Goal: Obtain resource: Download file/media

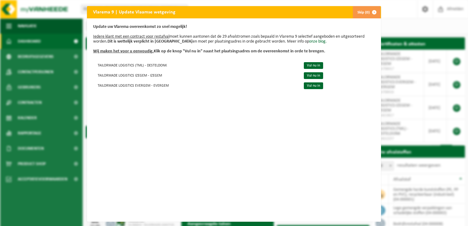
drag, startPoint x: 366, startPoint y: 13, endPoint x: 242, endPoint y: 33, distance: 125.9
click at [365, 13] on button "Skip (0)" at bounding box center [367, 12] width 28 height 12
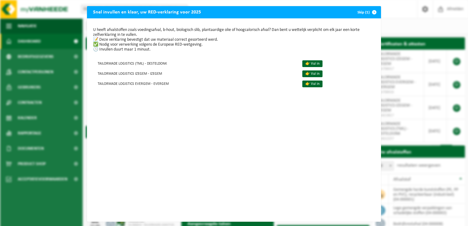
click at [363, 12] on button "Skip (1)" at bounding box center [367, 12] width 28 height 12
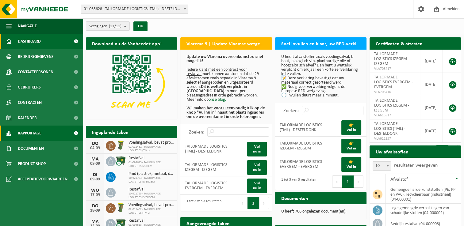
click at [41, 133] on span "Rapportage" at bounding box center [30, 133] width 24 height 15
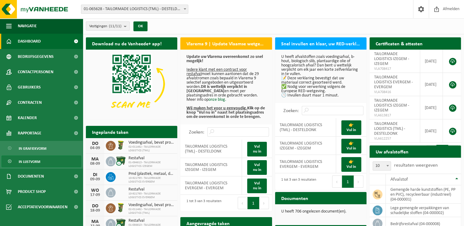
click at [34, 164] on span "In lijstvorm" at bounding box center [29, 162] width 21 height 12
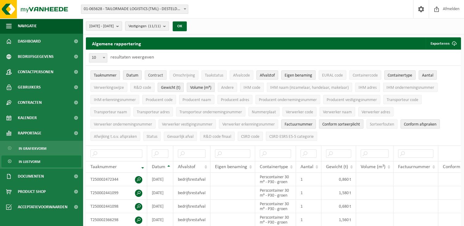
click at [158, 74] on span "Contract" at bounding box center [155, 75] width 15 height 5
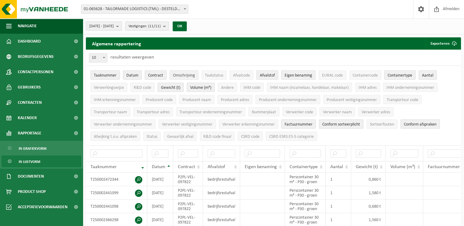
drag, startPoint x: 186, startPoint y: 74, endPoint x: 210, endPoint y: 74, distance: 23.3
click at [186, 74] on span "Omschrijving" at bounding box center [184, 75] width 22 height 5
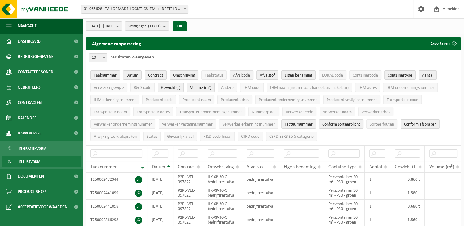
drag, startPoint x: 216, startPoint y: 74, endPoint x: 239, endPoint y: 72, distance: 22.8
click at [216, 74] on span "Taakstatus" at bounding box center [214, 75] width 18 height 5
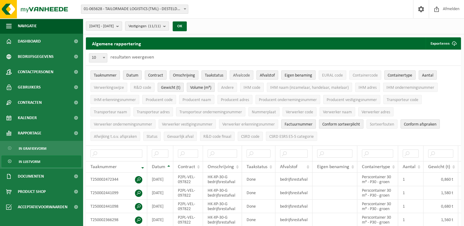
click at [251, 74] on button "Afvalcode" at bounding box center [242, 75] width 24 height 9
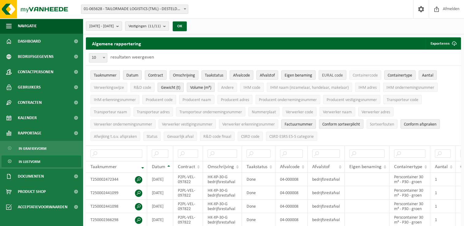
click at [334, 74] on span "EURAL code" at bounding box center [332, 75] width 21 height 5
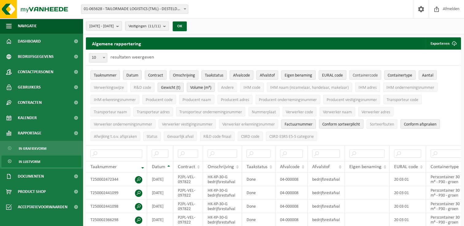
click at [369, 74] on span "Containercode" at bounding box center [365, 75] width 25 height 5
click at [108, 87] on span "Verwerkingswijze" at bounding box center [109, 88] width 30 height 5
click at [139, 86] on span "R&D code" at bounding box center [142, 88] width 17 height 5
click at [233, 86] on span "Andere" at bounding box center [227, 88] width 13 height 5
click at [249, 86] on span "IHM code" at bounding box center [251, 88] width 17 height 5
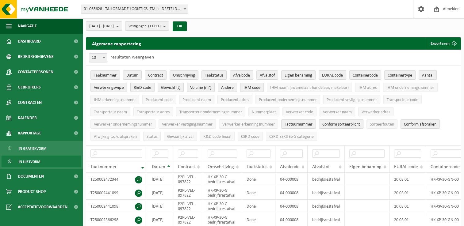
drag, startPoint x: 284, startPoint y: 85, endPoint x: 380, endPoint y: 84, distance: 96.0
click at [285, 86] on span "IHM naam (inzamelaar, handelaar, makelaar)" at bounding box center [309, 88] width 78 height 5
click at [375, 88] on span "IHM adres" at bounding box center [367, 88] width 18 height 5
click at [408, 87] on span "IHM ondernemingsnummer" at bounding box center [410, 88] width 48 height 5
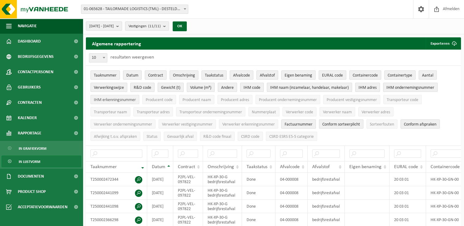
click at [123, 99] on span "IHM erkenningsnummer" at bounding box center [115, 100] width 42 height 5
click at [154, 99] on span "Producent code" at bounding box center [159, 100] width 27 height 5
click at [203, 100] on span "Producent naam" at bounding box center [196, 100] width 29 height 5
click at [240, 101] on span "Producent adres" at bounding box center [235, 100] width 28 height 5
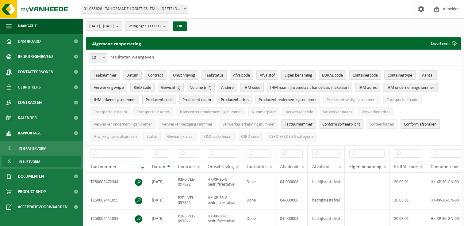
drag, startPoint x: 288, startPoint y: 102, endPoint x: 334, endPoint y: 102, distance: 46.0
click at [289, 102] on span "Producent ondernemingsnummer" at bounding box center [288, 100] width 58 height 5
click at [350, 102] on button "Producent vestigingsnummer" at bounding box center [351, 99] width 57 height 9
click at [407, 98] on span "Transporteur code" at bounding box center [403, 100] width 32 height 5
drag, startPoint x: 124, startPoint y: 109, endPoint x: 153, endPoint y: 110, distance: 29.4
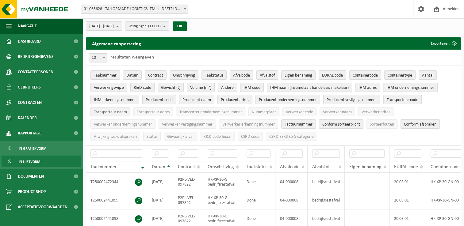
click at [124, 110] on span "Transporteur naam" at bounding box center [110, 112] width 33 height 5
drag, startPoint x: 155, startPoint y: 111, endPoint x: 168, endPoint y: 111, distance: 13.5
click at [155, 111] on span "Transporteur adres" at bounding box center [153, 112] width 33 height 5
click at [195, 111] on span "Transporteur ondernemingsnummer" at bounding box center [210, 112] width 63 height 5
click at [253, 114] on span "Nummerplaat" at bounding box center [264, 112] width 24 height 5
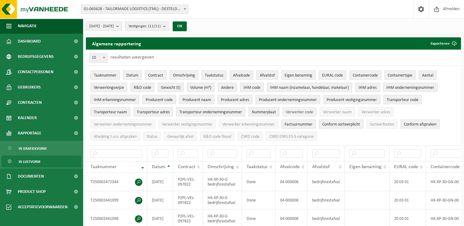
click at [296, 112] on span "Verwerker code" at bounding box center [299, 112] width 27 height 5
drag, startPoint x: 348, startPoint y: 112, endPoint x: 384, endPoint y: 112, distance: 35.9
click at [349, 112] on span "Verwerker naam" at bounding box center [337, 112] width 29 height 5
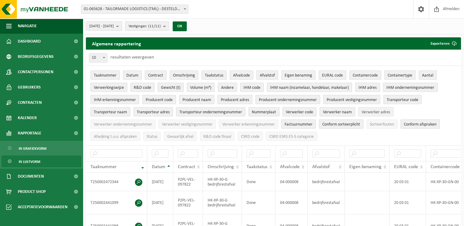
click at [384, 112] on span "Verwerker adres" at bounding box center [375, 112] width 29 height 5
drag, startPoint x: 398, startPoint y: 125, endPoint x: 341, endPoint y: 132, distance: 57.2
click at [395, 126] on button "Sorteerfouten" at bounding box center [381, 124] width 31 height 9
click at [266, 126] on span "Verwerker erkenningsnummer" at bounding box center [248, 124] width 52 height 5
click at [292, 133] on button "CSRD ESRS E5-5 categorie" at bounding box center [291, 136] width 51 height 9
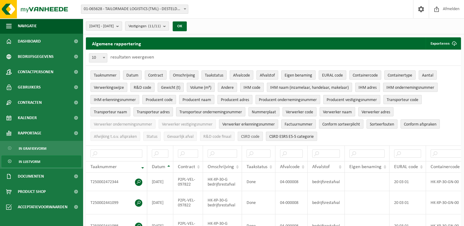
drag, startPoint x: 258, startPoint y: 134, endPoint x: 240, endPoint y: 134, distance: 18.1
click at [257, 135] on span "CSRD code" at bounding box center [250, 137] width 18 height 5
drag, startPoint x: 218, startPoint y: 135, endPoint x: 208, endPoint y: 135, distance: 10.1
click at [217, 135] on span "R&D code finaal" at bounding box center [217, 137] width 28 height 5
click at [184, 135] on span "Gevaarlijk afval" at bounding box center [180, 137] width 26 height 5
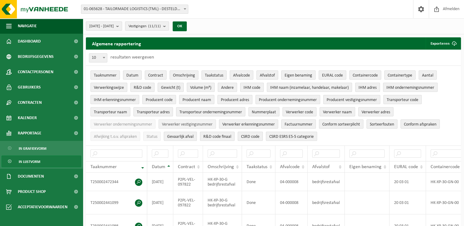
click at [189, 125] on span "Verwerker vestigingsnummer" at bounding box center [187, 124] width 51 height 5
click at [151, 135] on span "Status" at bounding box center [152, 137] width 11 height 5
click at [139, 123] on span "Verwerker ondernemingsnummer" at bounding box center [123, 124] width 58 height 5
click at [124, 135] on span "Afwijking t.o.v. afspraken" at bounding box center [115, 137] width 43 height 5
drag, startPoint x: 103, startPoint y: 57, endPoint x: 103, endPoint y: 61, distance: 3.4
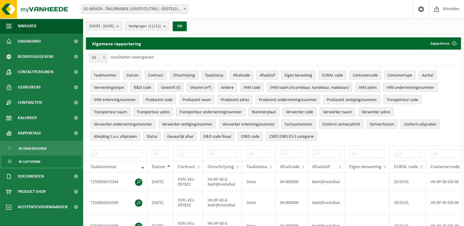
click at [103, 57] on b at bounding box center [104, 58] width 2 height 2
select select "100"
click at [446, 42] on button "Exporteren" at bounding box center [443, 43] width 35 height 12
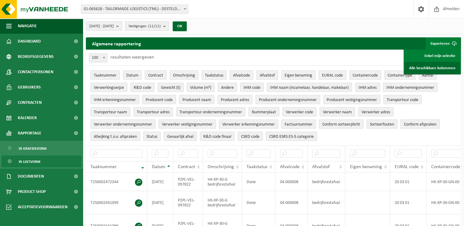
click at [438, 68] on link "Alle beschikbare kolommen" at bounding box center [431, 68] width 55 height 12
